Goal: Task Accomplishment & Management: Manage account settings

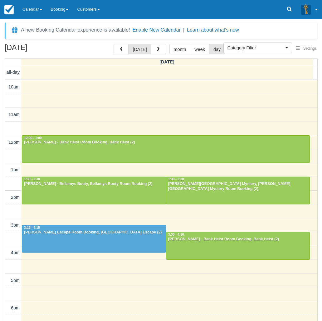
select select
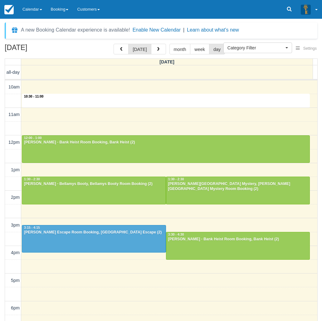
click at [120, 105] on div "10am 11am 12pm 1pm 2pm 3pm 4pm 5pm 6pm 7pm 8pm 9pm 10pm 10:30 - 11:00 12:00 - 1…" at bounding box center [161, 252] width 313 height 345
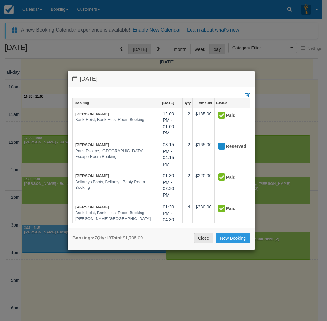
click at [201, 235] on link "Close" at bounding box center [203, 238] width 19 height 11
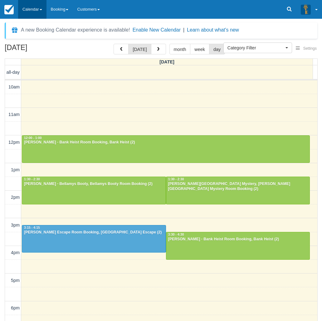
click at [36, 8] on link "Calendar" at bounding box center [32, 9] width 28 height 19
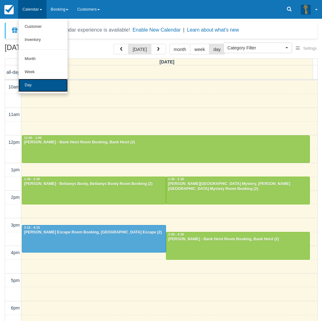
click at [31, 87] on link "Day" at bounding box center [42, 85] width 49 height 13
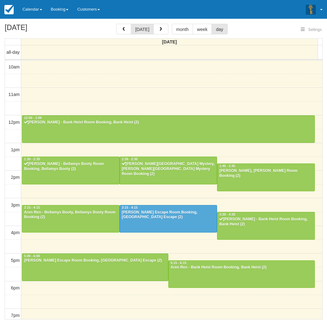
select select
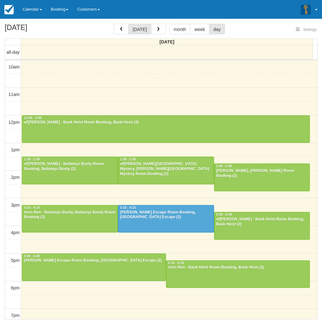
scroll to position [83, 0]
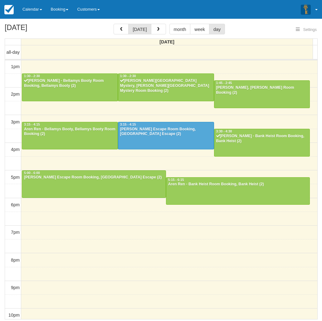
select select
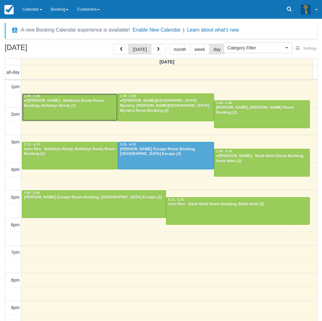
click at [62, 104] on div "Chris Prestwich - Bellamys Booty Room Booking, Bellamys Booty (2)" at bounding box center [70, 103] width 92 height 10
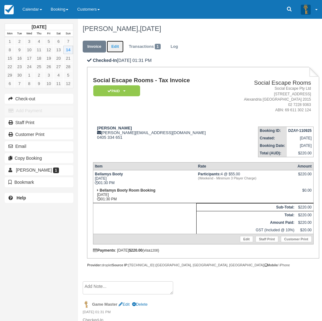
click at [116, 46] on link "Edit" at bounding box center [115, 47] width 17 height 12
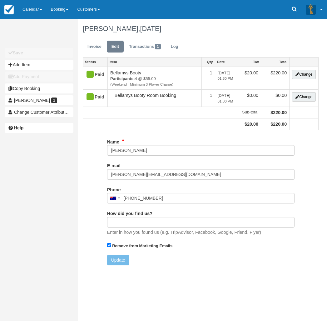
type input "0405 334 651"
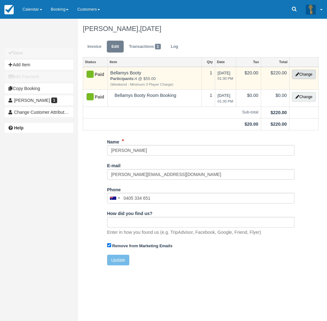
click at [302, 74] on button "Change" at bounding box center [304, 74] width 24 height 9
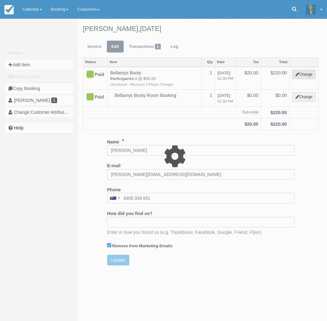
type input "220.00"
select select "2"
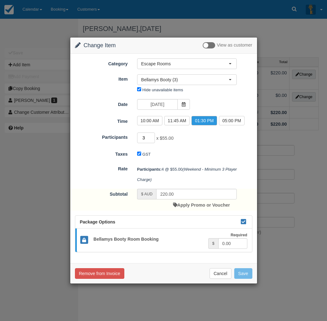
type input "3"
click at [152, 140] on input "3" at bounding box center [146, 137] width 18 height 11
type input "165.00"
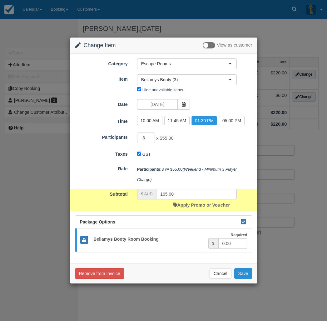
click at [245, 274] on button "Save" at bounding box center [243, 273] width 18 height 11
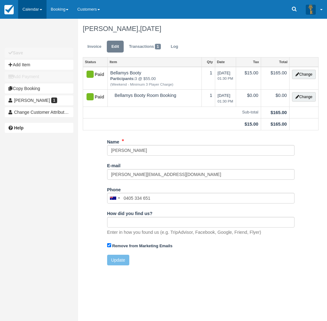
click at [30, 13] on link "Calendar" at bounding box center [32, 9] width 28 height 19
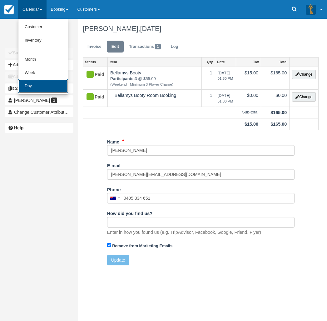
click at [35, 87] on link "Day" at bounding box center [42, 85] width 49 height 13
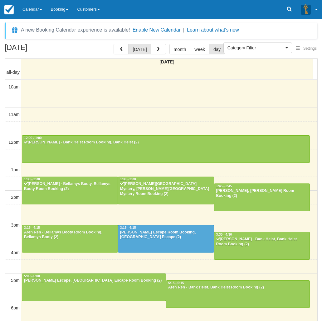
select select
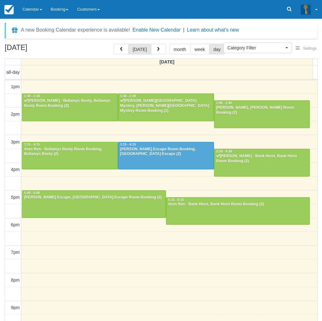
click at [1, 280] on div "September 14, 2025 today month week day Sunday all-day 10am 11am 12pm 1pm 2pm 3…" at bounding box center [161, 191] width 322 height 295
click at [30, 5] on link "Calendar" at bounding box center [32, 9] width 28 height 19
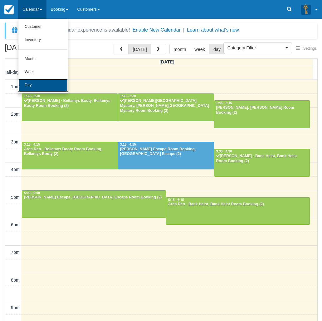
click at [29, 83] on link "Day" at bounding box center [42, 85] width 49 height 13
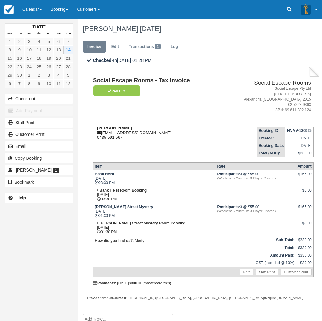
click at [102, 128] on strong "[PERSON_NAME]" at bounding box center [114, 128] width 35 height 5
copy strong "[PERSON_NAME]"
click at [3, 240] on div "[DATE] Mon Tue Wed Thu Fri Sat Sun 1 2 3 4 5 6 7 8 9 10 11 12 13 14 15 16 17 18…" at bounding box center [39, 160] width 78 height 321
drag, startPoint x: 3, startPoint y: 252, endPoint x: 6, endPoint y: 247, distance: 6.3
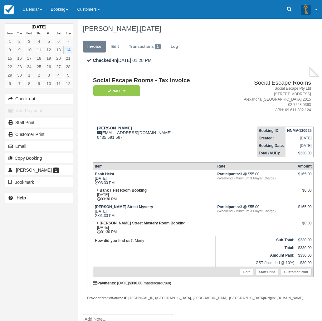
click at [3, 252] on div "[DATE] Mon Tue Wed Thu Fri Sat Sun 1 2 3 4 5 6 7 8 9 10 11 12 13 14 15 16 17 18…" at bounding box center [39, 160] width 78 height 321
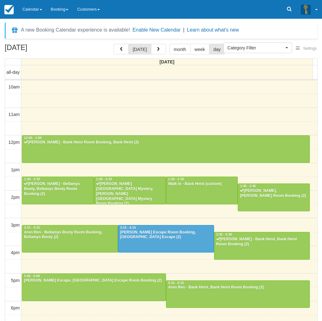
select select
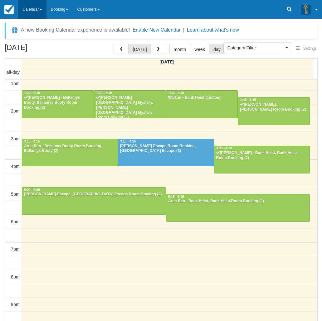
click at [31, 11] on link "Calendar" at bounding box center [32, 9] width 28 height 19
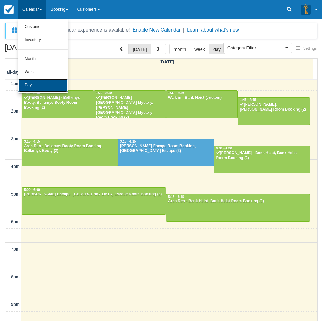
click at [29, 82] on link "Day" at bounding box center [42, 85] width 49 height 13
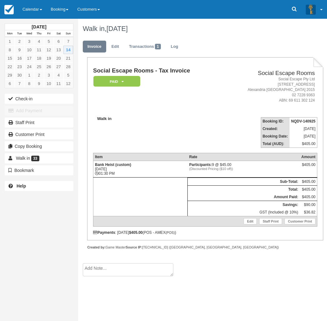
click at [35, 96] on button "Check-in" at bounding box center [39, 99] width 69 height 10
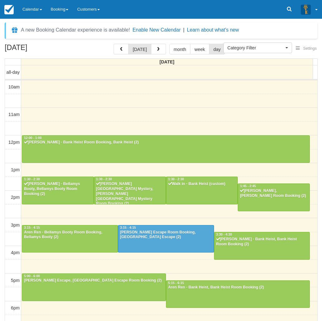
select select
